Goal: Use online tool/utility: Utilize a website feature to perform a specific function

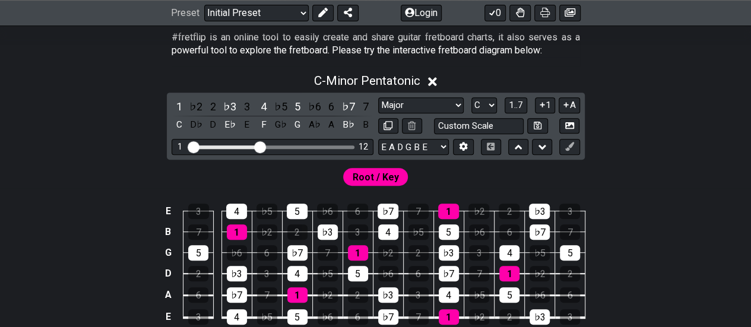
scroll to position [297, 0]
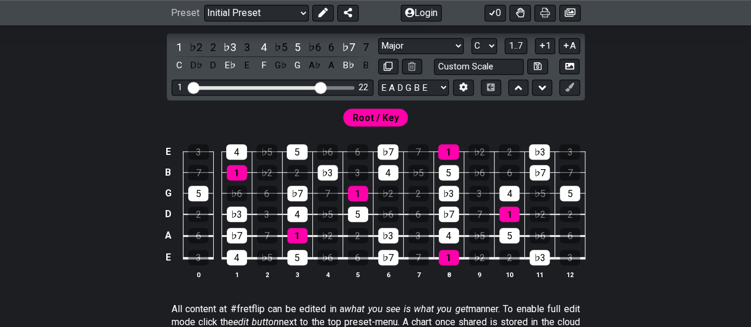
drag, startPoint x: 257, startPoint y: 89, endPoint x: 321, endPoint y: 90, distance: 64.2
click at [321, 87] on input "Visible fret range" at bounding box center [272, 87] width 169 height 0
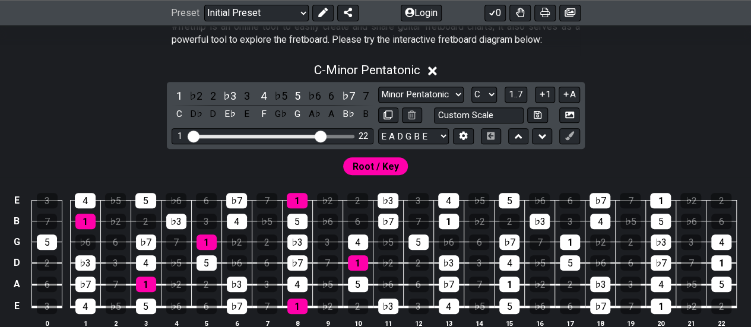
scroll to position [238, 0]
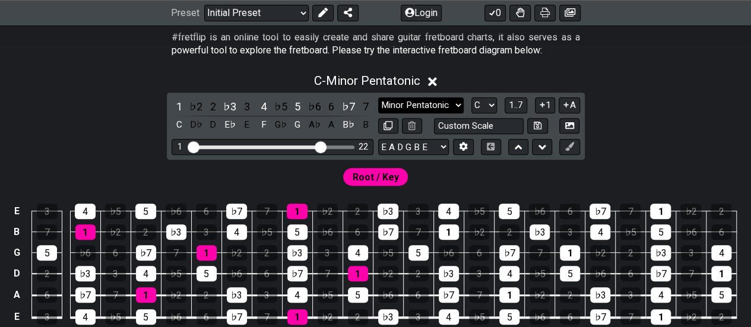
click at [429, 103] on select "Minor Pentatonic Click to edit Minor Pentatonic Major Pentatonic Minor Blues Ma…" at bounding box center [421, 105] width 86 height 16
select select "Major / [PERSON_NAME]"
click at [378, 97] on select "Minor Pentatonic Click to edit Minor Pentatonic Major Pentatonic Minor Blues Ma…" at bounding box center [421, 105] width 86 height 16
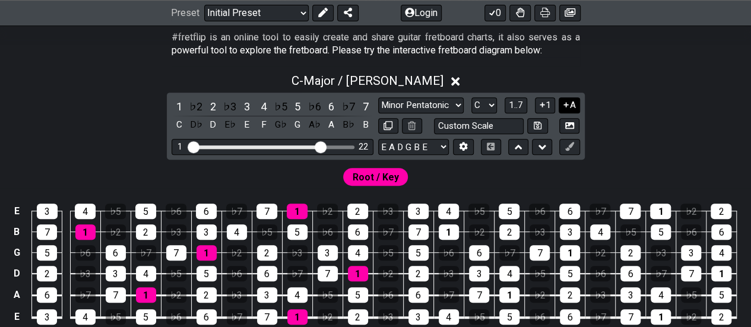
click at [570, 108] on button "A" at bounding box center [569, 105] width 21 height 16
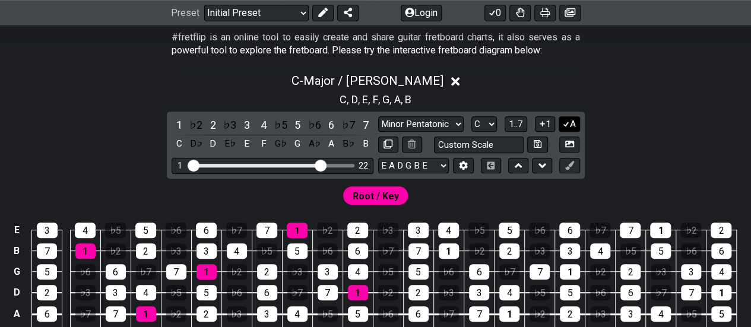
click at [567, 124] on icon at bounding box center [566, 123] width 11 height 9
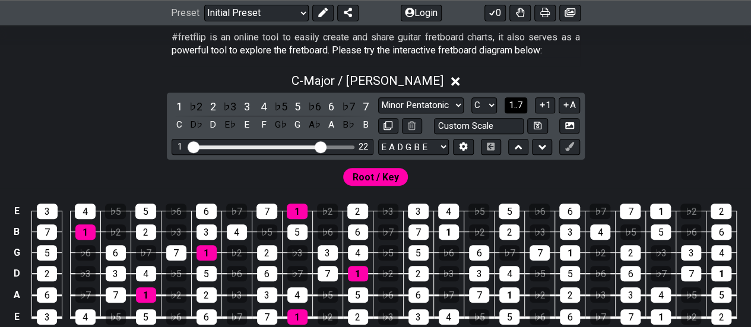
click at [520, 106] on span "1..7" at bounding box center [516, 105] width 14 height 11
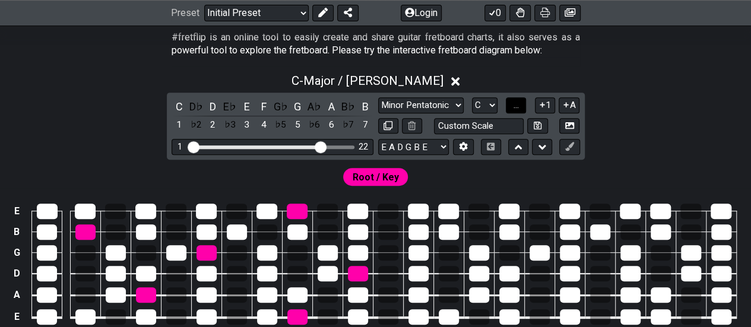
click at [520, 106] on button "..." at bounding box center [516, 105] width 20 height 16
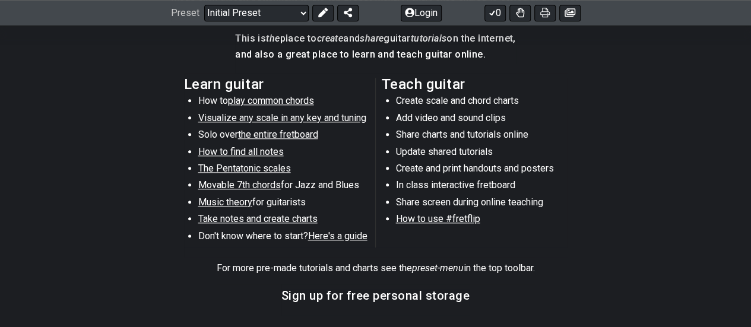
scroll to position [653, 0]
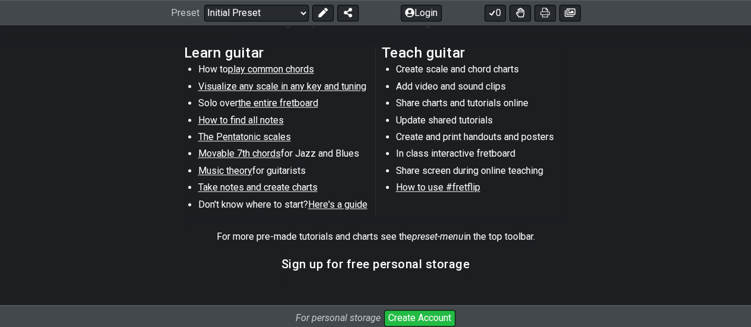
click at [20, 143] on section "Learn guitar How to play common chords Visualize any scale in any key and tunin…" at bounding box center [375, 134] width 751 height 184
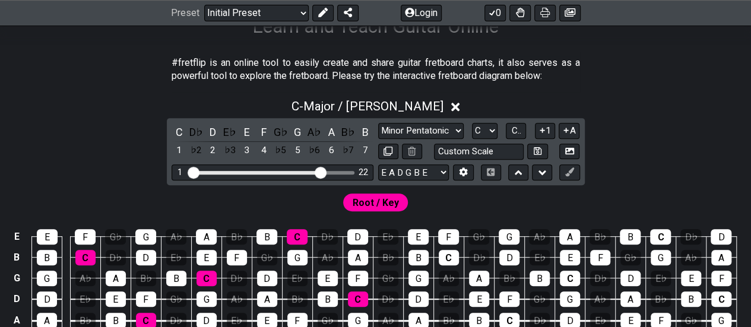
scroll to position [271, 0]
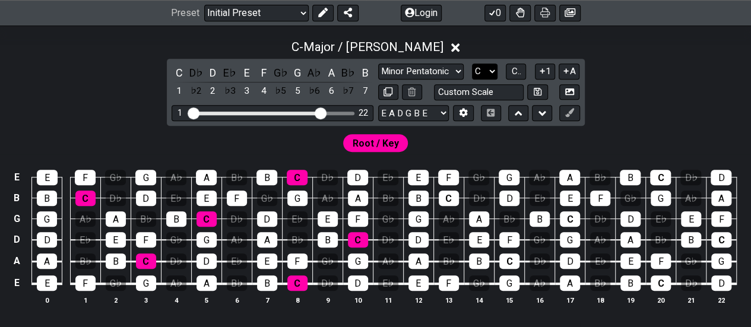
click at [492, 71] on select "A♭ A A♯ B♭ B C C♯ D♭ D D♯ E♭ E F F♯ G♭ G G♯" at bounding box center [485, 72] width 26 height 16
click at [547, 154] on div "E E F G♭ G A♭ A B♭ B C D♭ D E♭ E F G♭ G A♭ A B♭ B C D♭ D B B C D♭ D E♭ E F G♭ G…" at bounding box center [375, 237] width 751 height 167
click at [481, 89] on input "text" at bounding box center [479, 92] width 90 height 16
type input "Custom Scale"
click at [480, 143] on div "Root / Key" at bounding box center [375, 140] width 751 height 29
